Goal: Transaction & Acquisition: Subscribe to service/newsletter

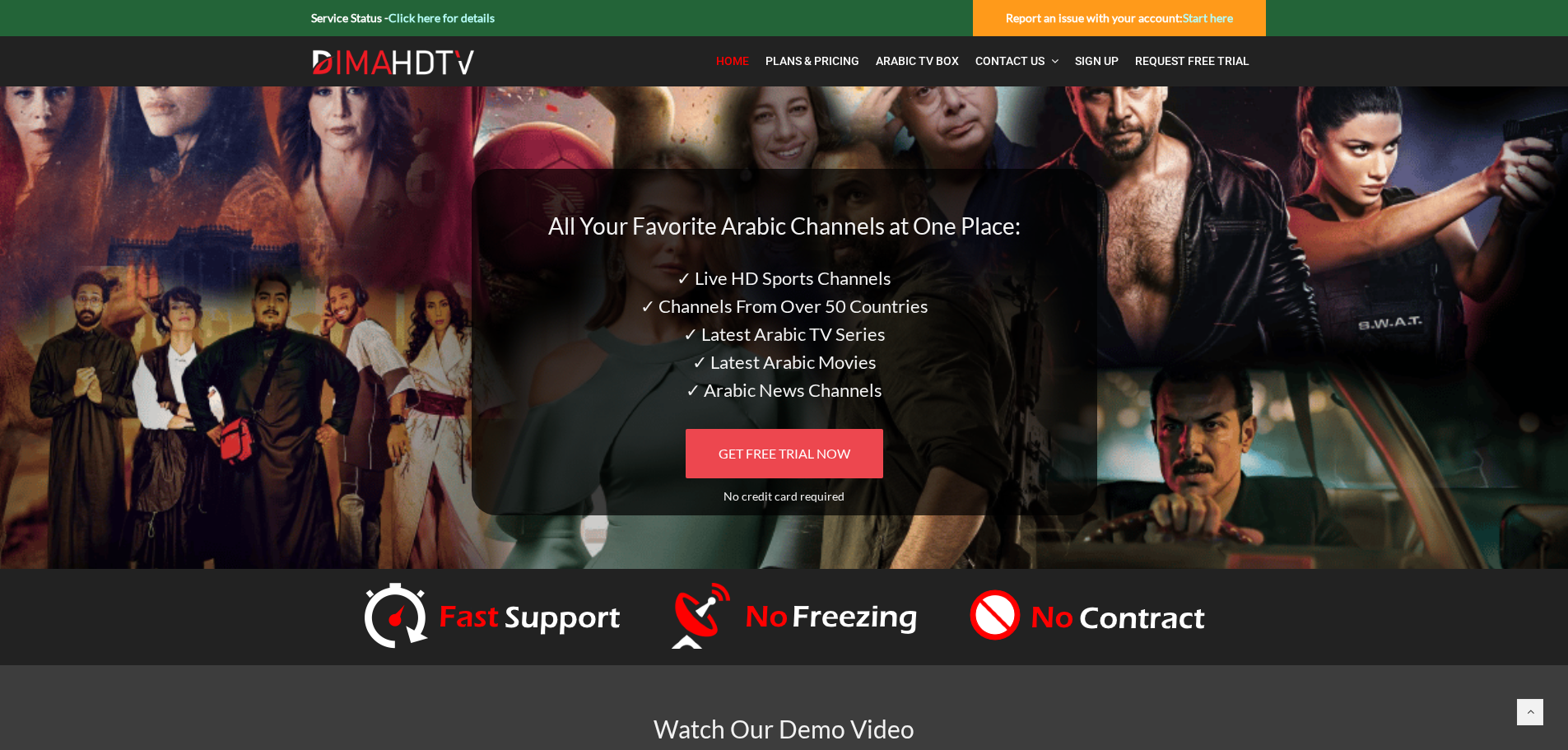
click at [782, 452] on span "GET FREE TRIAL NOW" at bounding box center [784, 454] width 132 height 16
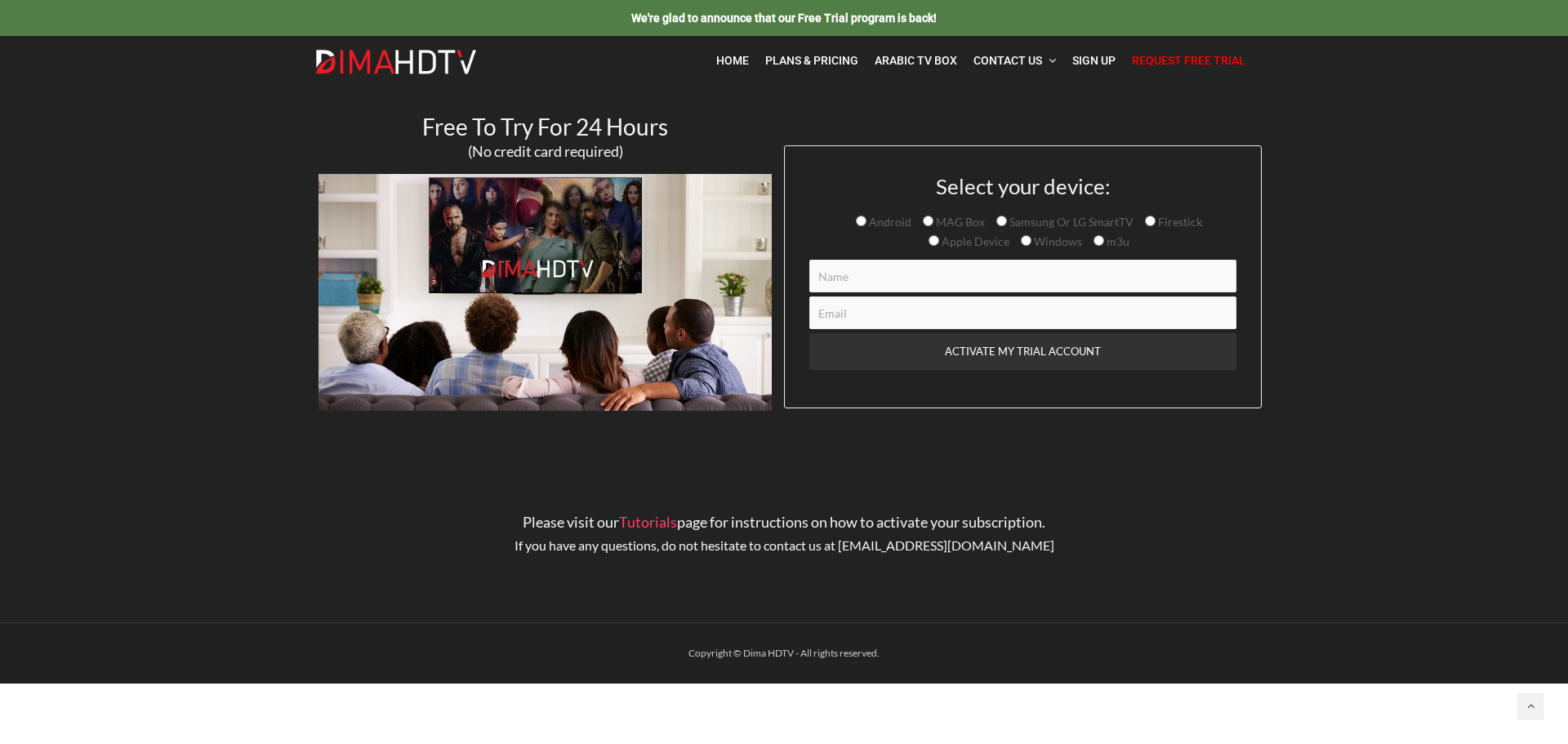
click at [912, 290] on input "Contact form" at bounding box center [1023, 275] width 427 height 33
click at [1099, 240] on input "m3u" at bounding box center [1099, 241] width 11 height 11
radio input "true"
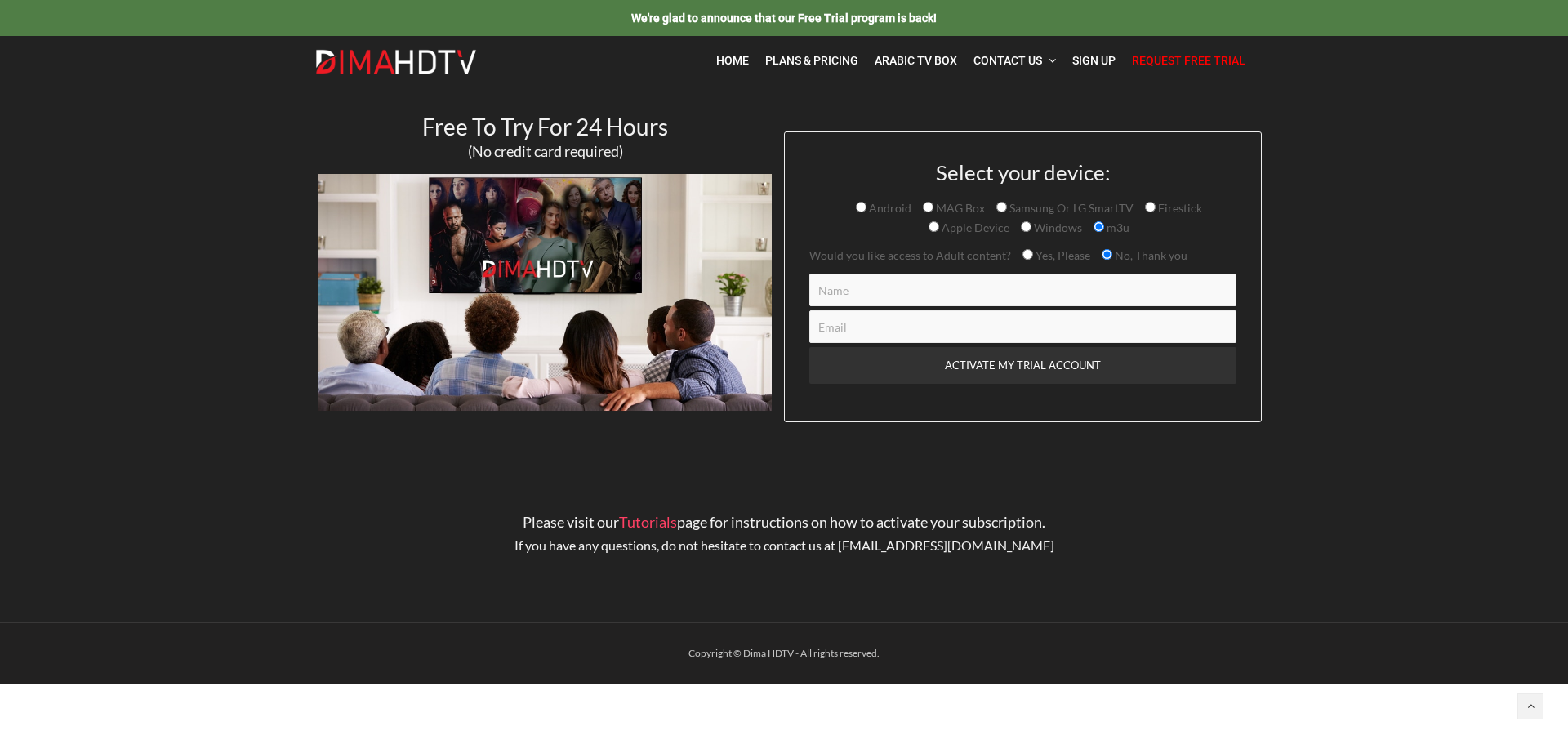
click at [1009, 293] on input "Contact form" at bounding box center [1023, 289] width 427 height 33
type input "[PERSON_NAME]"
paste input "[EMAIL_ADDRESS][DOMAIN_NAME]"
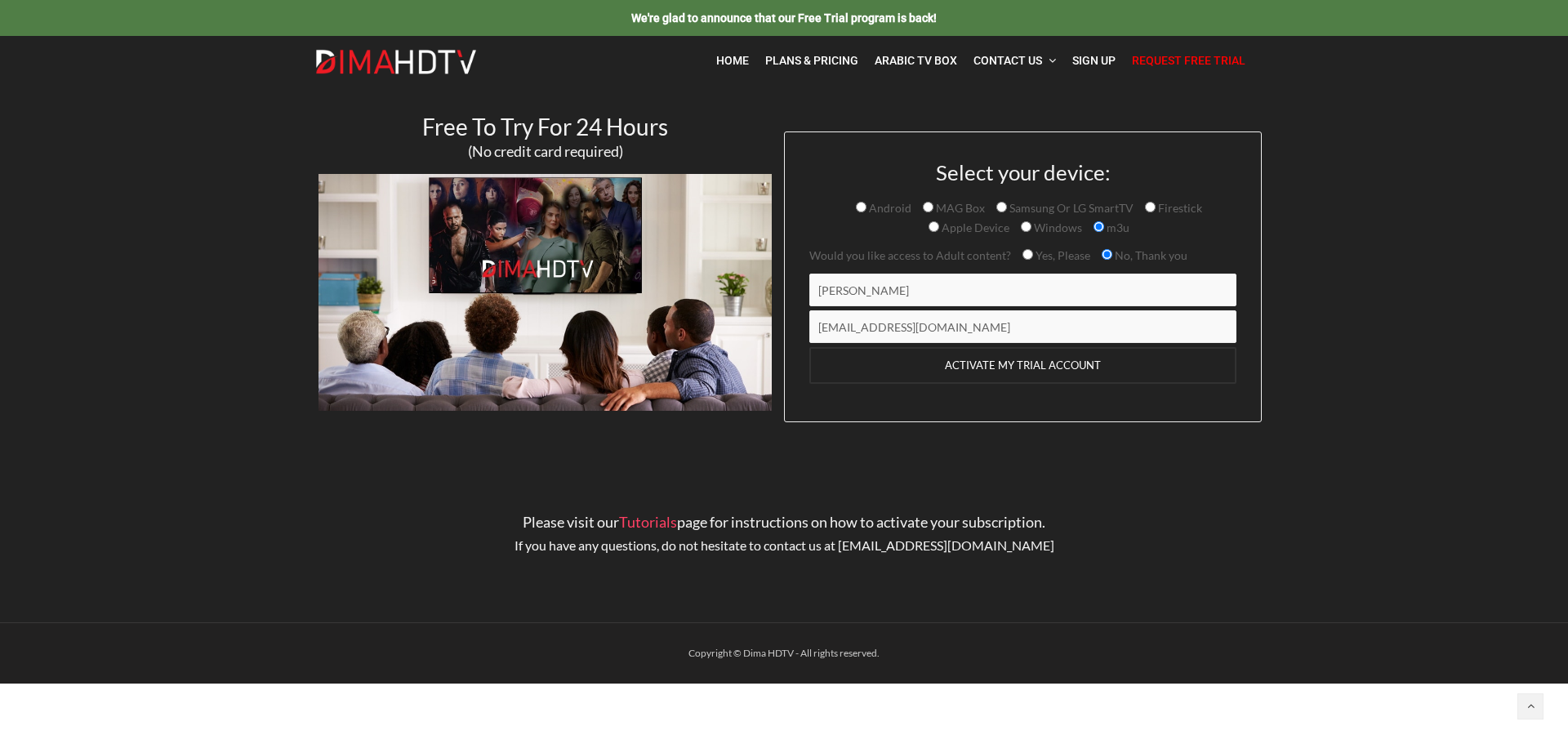
type input "[EMAIL_ADDRESS][DOMAIN_NAME]"
click at [1097, 369] on input "ACTIVATE MY TRIAL ACCOUNT" at bounding box center [1023, 365] width 427 height 37
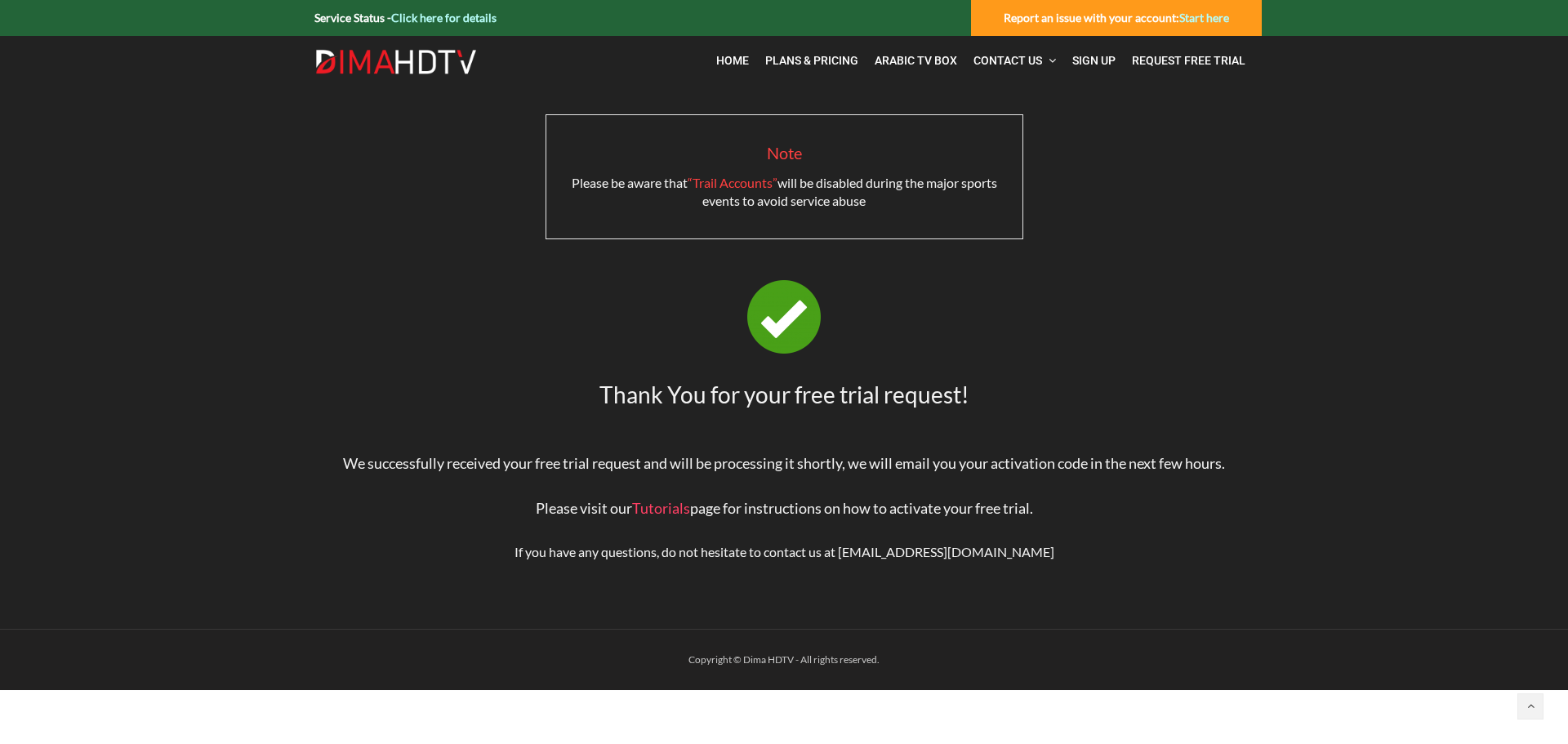
drag, startPoint x: 714, startPoint y: 199, endPoint x: 901, endPoint y: 214, distance: 187.6
click at [901, 214] on div "Note Please be aware that “Trail Accounts” will be disabled during the major sp…" at bounding box center [784, 177] width 478 height 125
